Goal: Task Accomplishment & Management: Manage account settings

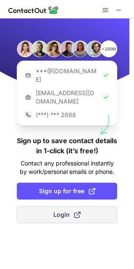
click at [51, 206] on button "Login" at bounding box center [67, 214] width 101 height 17
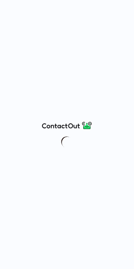
drag, startPoint x: 38, startPoint y: 38, endPoint x: 21, endPoint y: 3, distance: 38.8
click at [21, 3] on div at bounding box center [67, 134] width 134 height 269
drag, startPoint x: 21, startPoint y: 3, endPoint x: 72, endPoint y: 17, distance: 52.0
click at [72, 17] on div at bounding box center [67, 134] width 134 height 269
click at [129, 5] on div at bounding box center [67, 134] width 134 height 269
